Goal: Information Seeking & Learning: Learn about a topic

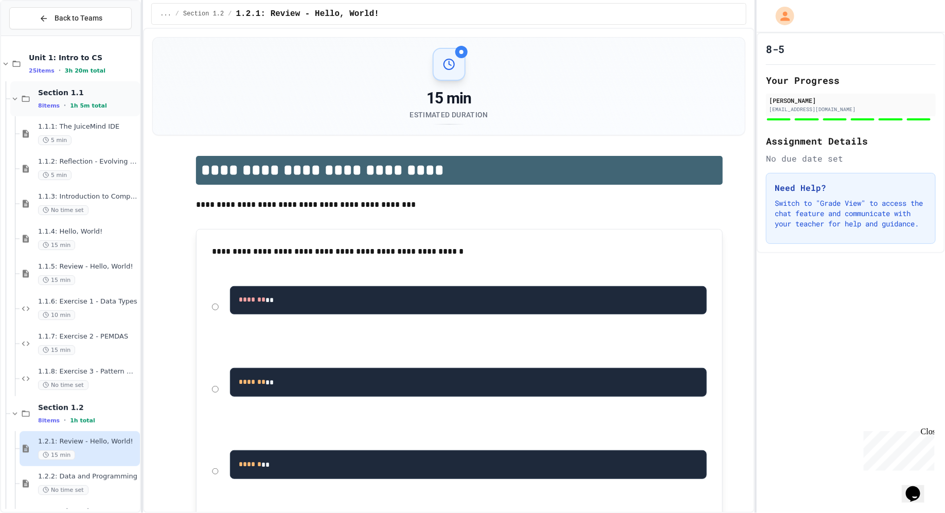
scroll to position [628, 0]
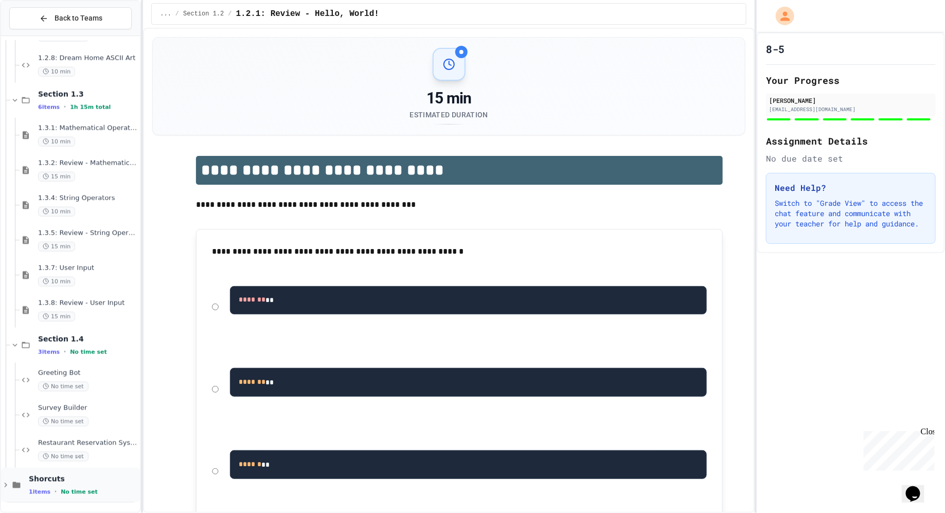
click at [54, 482] on span "Shorcuts" at bounding box center [83, 478] width 109 height 9
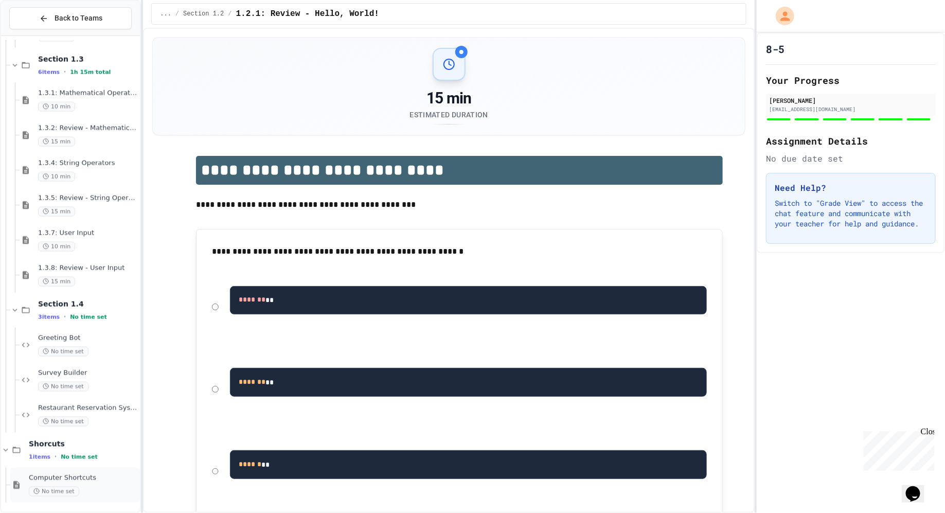
click at [70, 475] on span "Computer Shortcuts" at bounding box center [83, 478] width 109 height 9
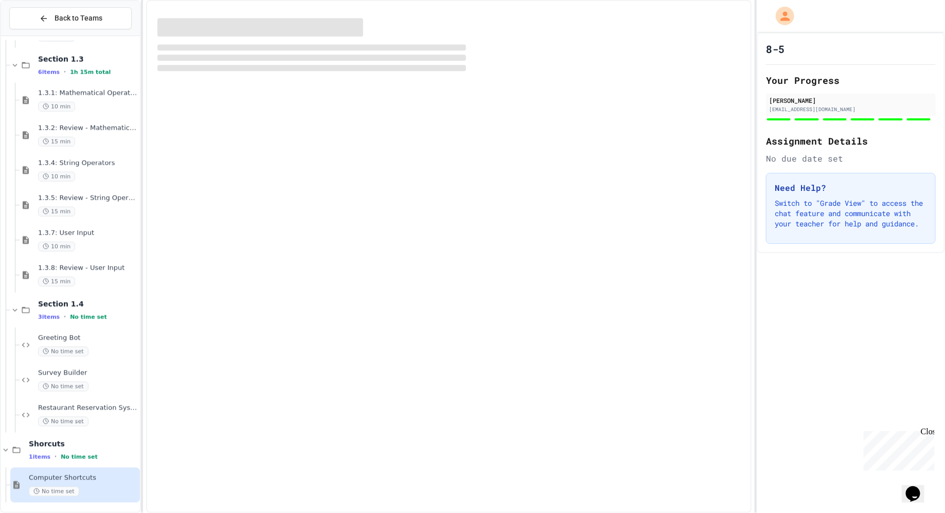
scroll to position [651, 0]
